Goal: Find specific page/section: Find specific page/section

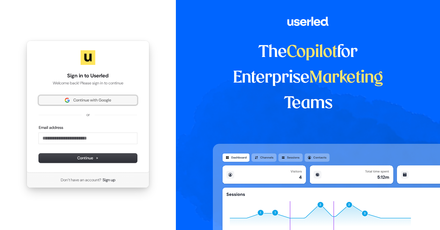
click at [98, 99] on span "Continue with Google" at bounding box center [92, 100] width 38 height 5
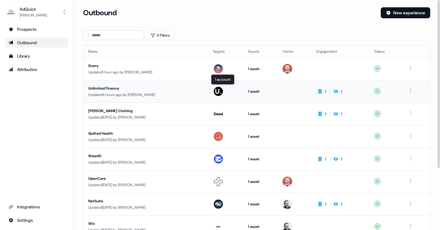
click at [218, 92] on img at bounding box center [218, 92] width 10 height 10
click at [98, 68] on div "Starry" at bounding box center [143, 66] width 110 height 6
